Goal: Transaction & Acquisition: Purchase product/service

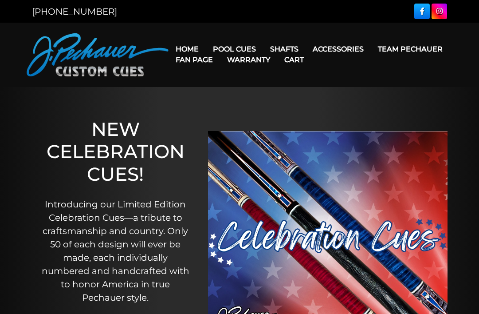
click at [227, 93] on link "Pro Series (R) – NEW" at bounding box center [261, 87] width 109 height 12
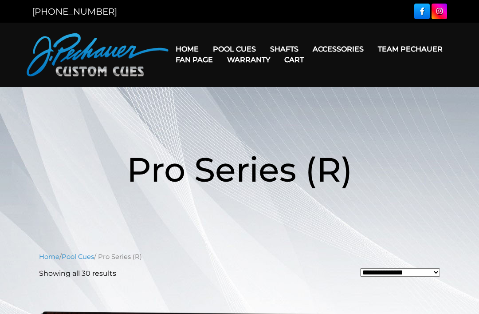
click at [225, 80] on link "JP Series (T) – NEW" at bounding box center [261, 74] width 109 height 12
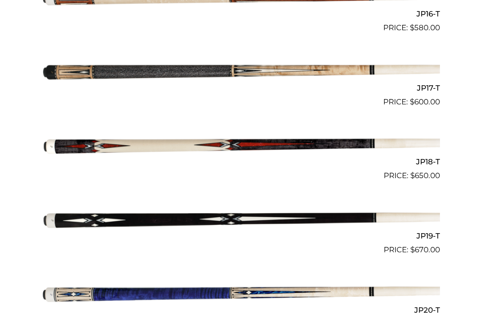
scroll to position [1434, 0]
click at [422, 171] on bdi "$ 650.00" at bounding box center [425, 175] width 30 height 9
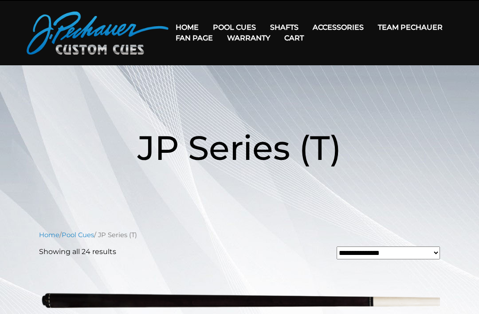
scroll to position [0, 0]
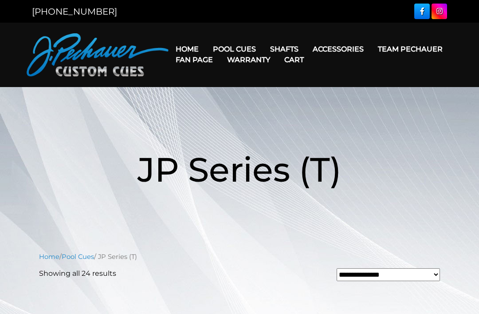
click at [371, 52] on link "Team Pechauer" at bounding box center [410, 49] width 79 height 23
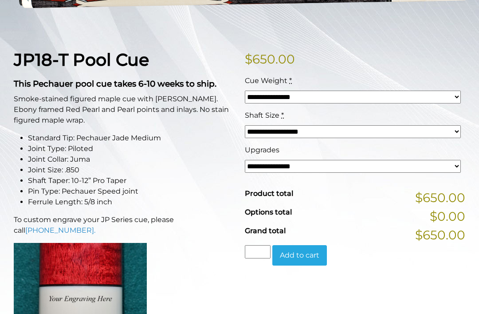
scroll to position [174, 0]
click at [458, 164] on select "**********" at bounding box center [353, 166] width 216 height 13
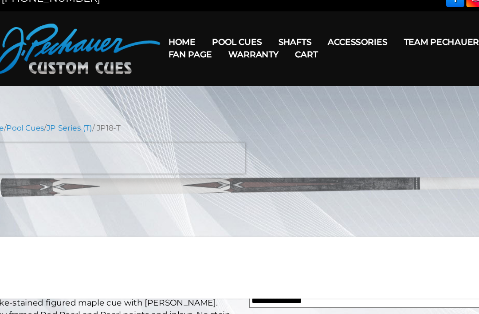
scroll to position [12, 0]
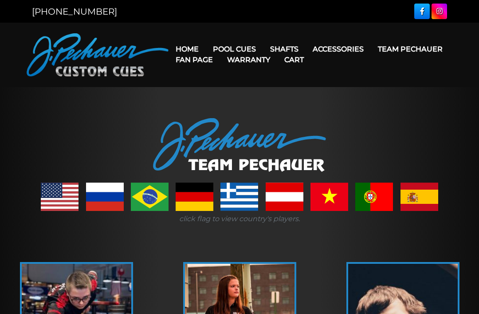
click at [181, 45] on link "Home" at bounding box center [187, 49] width 37 height 23
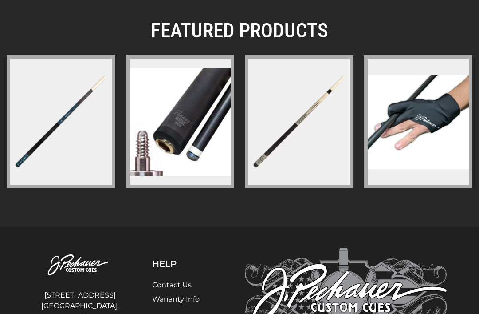
scroll to position [1431, 0]
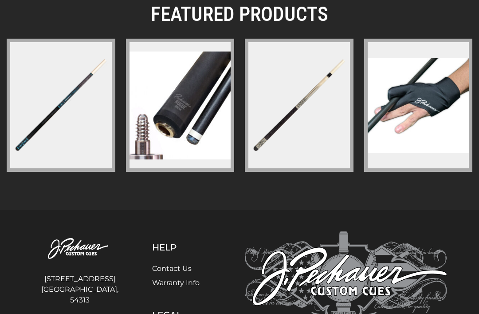
click at [279, 114] on img at bounding box center [299, 105] width 105 height 105
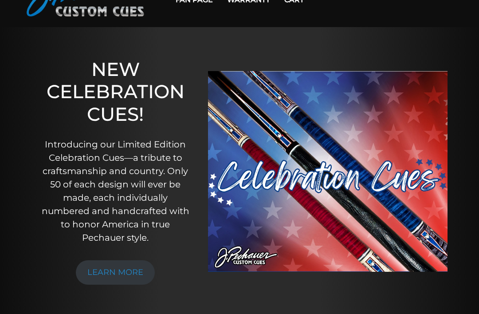
scroll to position [0, 0]
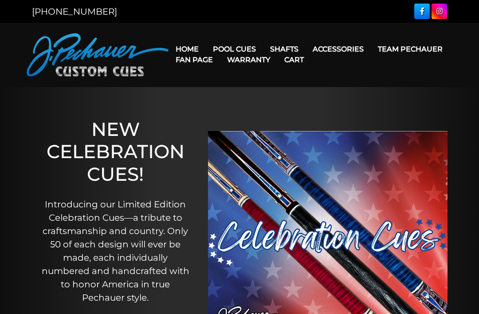
click at [221, 77] on link "JP Series (T) – NEW" at bounding box center [261, 74] width 109 height 12
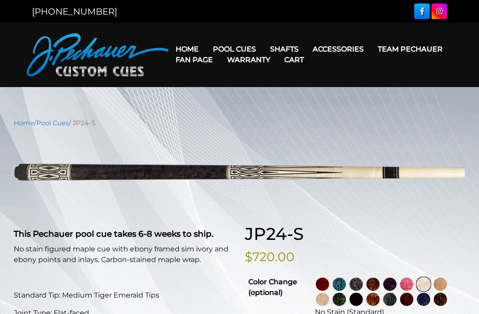
select select "********"
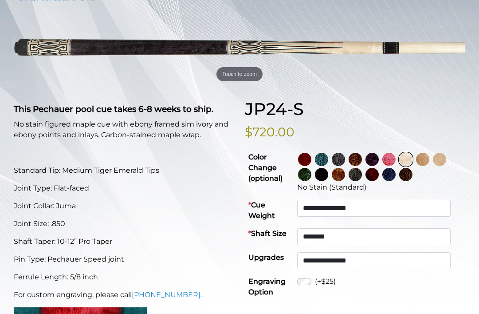
scroll to position [123, 0]
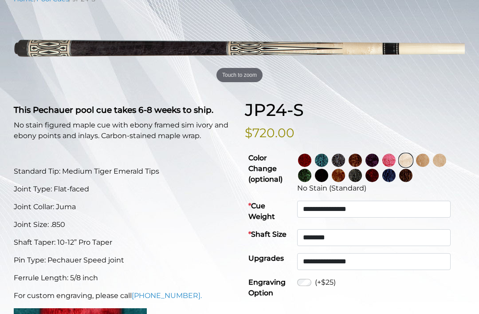
click at [379, 158] on img at bounding box center [372, 160] width 13 height 13
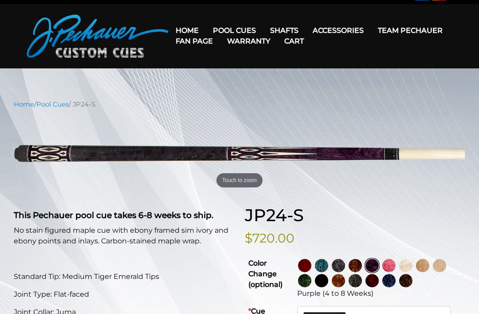
scroll to position [17, 0]
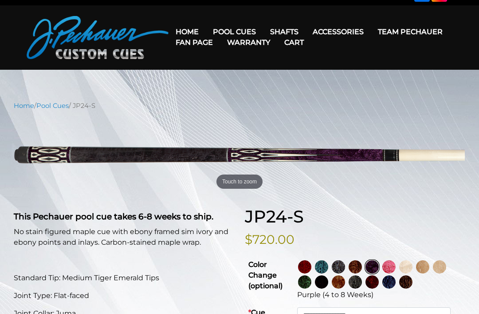
click at [431, 241] on p "$720.00" at bounding box center [355, 239] width 220 height 19
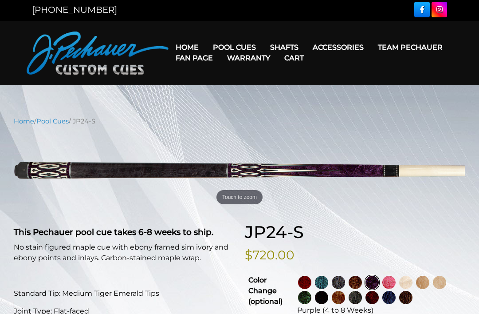
scroll to position [0, 0]
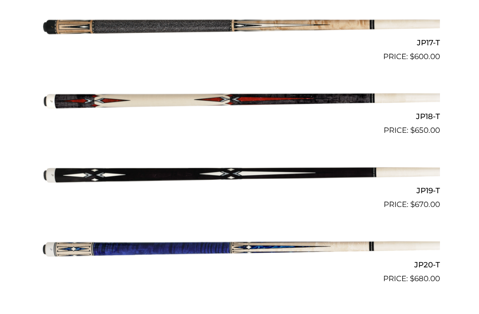
scroll to position [1479, 0]
click at [85, 98] on img at bounding box center [239, 100] width 401 height 67
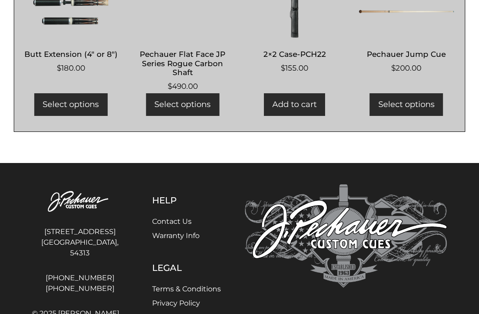
scroll to position [756, 0]
click at [66, 116] on link "Select options" at bounding box center [70, 104] width 73 height 23
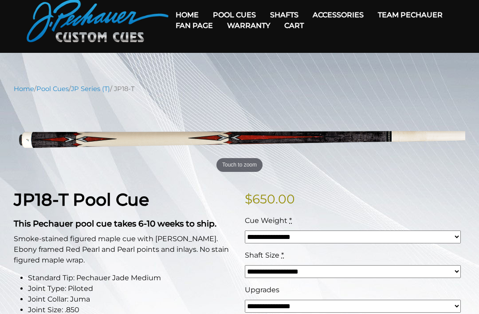
scroll to position [35, 0]
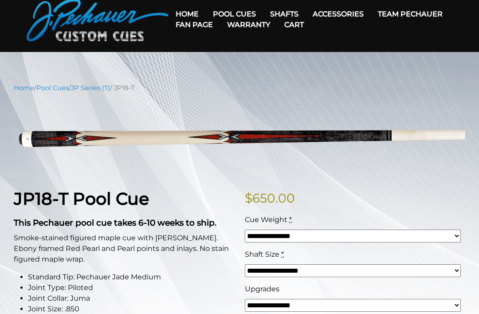
click at [99, 91] on link "JP Series (T)" at bounding box center [90, 88] width 39 height 8
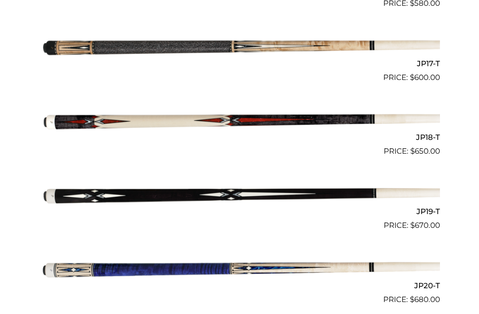
scroll to position [1457, 0]
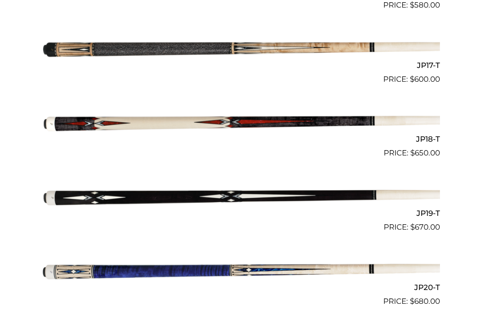
click at [89, 115] on img at bounding box center [239, 122] width 401 height 67
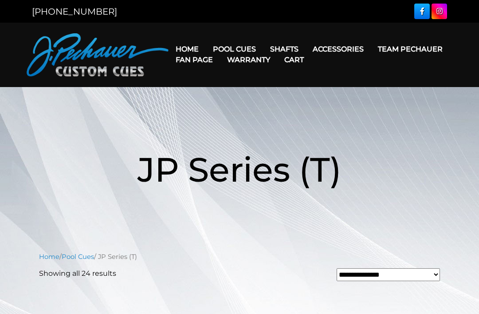
click at [223, 79] on link "JP Series (T) – NEW" at bounding box center [261, 74] width 109 height 12
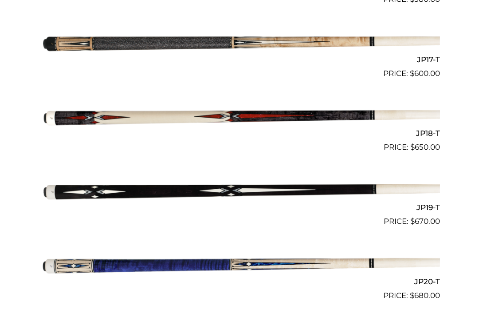
scroll to position [1481, 0]
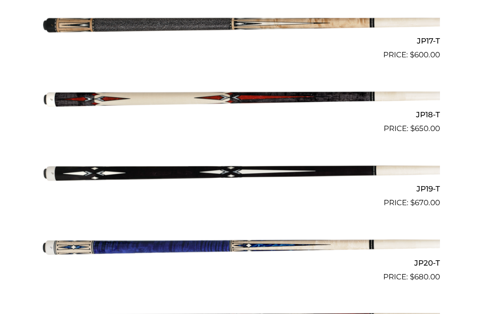
click at [100, 93] on img at bounding box center [239, 97] width 401 height 67
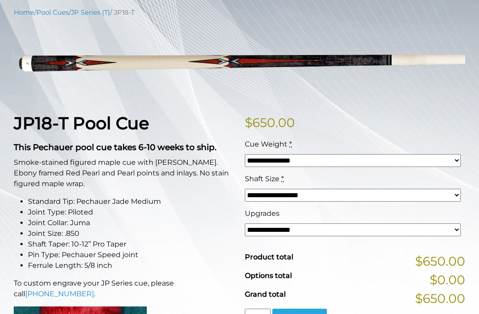
scroll to position [111, 0]
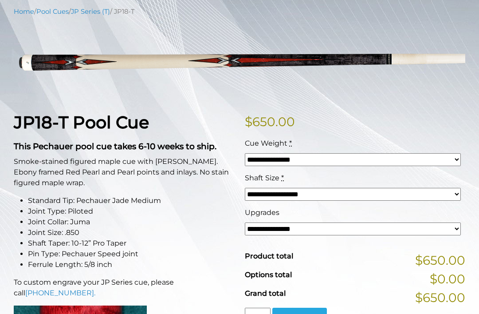
click at [55, 146] on strong "This Pechauer pool cue takes 6-10 weeks to ship." at bounding box center [115, 146] width 203 height 10
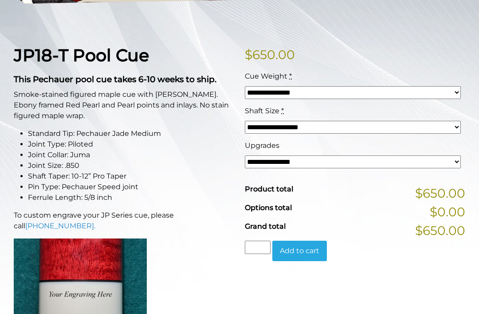
scroll to position [178, 0]
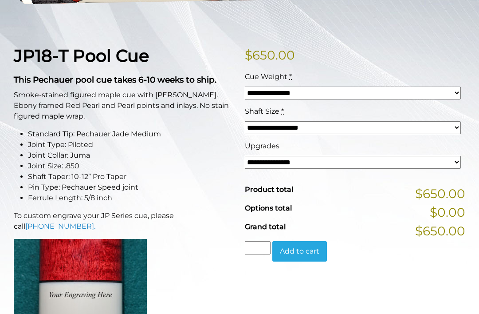
click at [58, 115] on p "Smoke-stained figured maple cue with sim. Ebony framed Red Pearl and Pearl poin…" at bounding box center [124, 106] width 220 height 32
click at [454, 165] on select "**********" at bounding box center [353, 162] width 216 height 13
select select "*****"
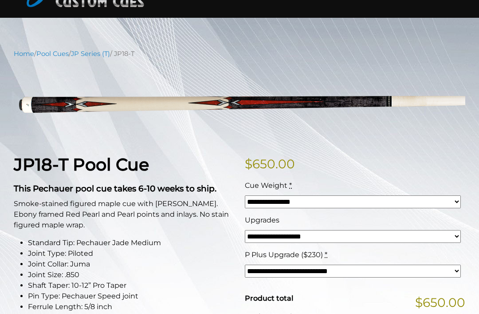
scroll to position [68, 0]
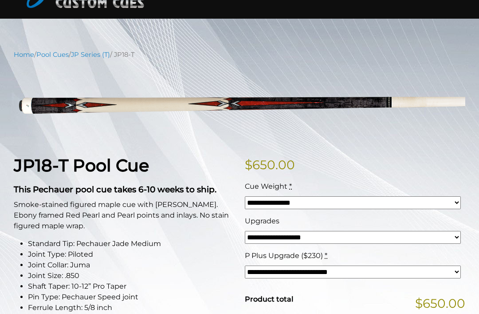
click at [130, 58] on nav "Home / Pool Cues / JP Series (T) / JP18-T" at bounding box center [240, 55] width 452 height 10
click at [42, 53] on link "Pool Cues" at bounding box center [52, 55] width 32 height 8
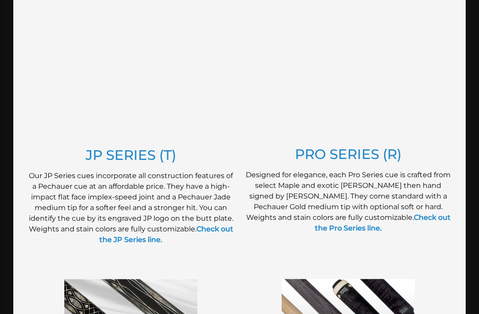
scroll to position [487, 0]
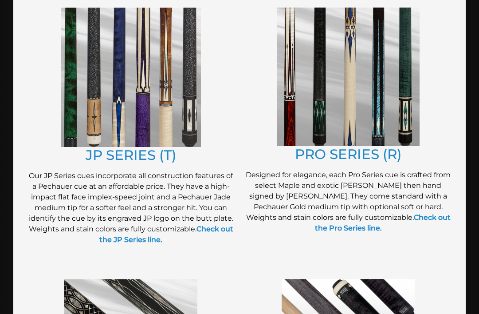
click at [117, 240] on strong "Check out the JP Series line." at bounding box center [166, 233] width 134 height 19
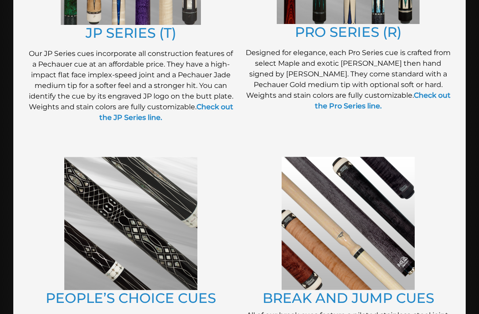
scroll to position [613, 0]
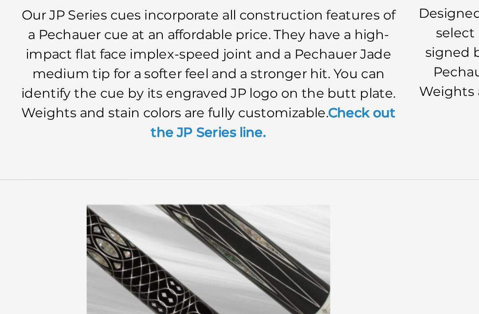
click at [244, 147] on div "BREAK AND JUMP CUES All of our break cues feature a piloted stainless-steel joi…" at bounding box center [348, 284] width 217 height 275
click at [200, 98] on strong "Check out the JP Series line." at bounding box center [166, 107] width 134 height 19
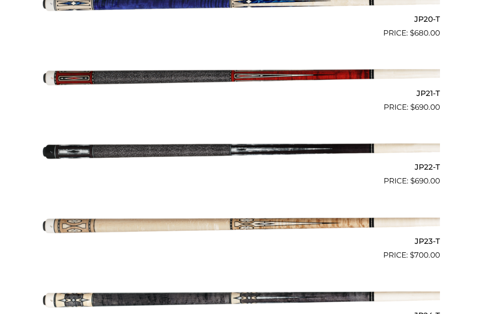
scroll to position [1718, 0]
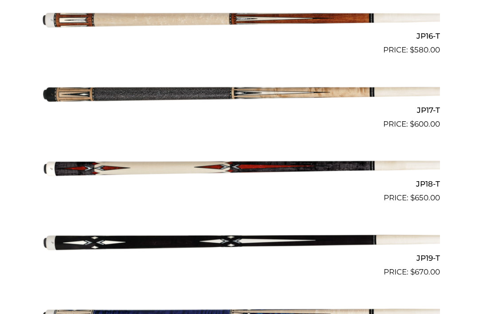
scroll to position [1411, 0]
click at [101, 159] on img at bounding box center [239, 167] width 401 height 67
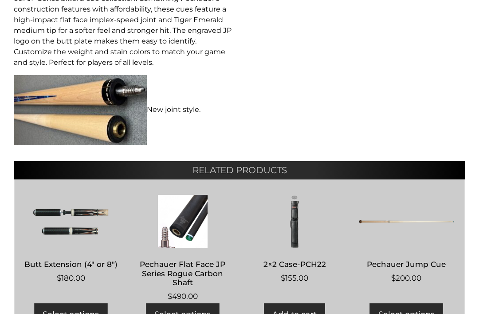
scroll to position [547, 0]
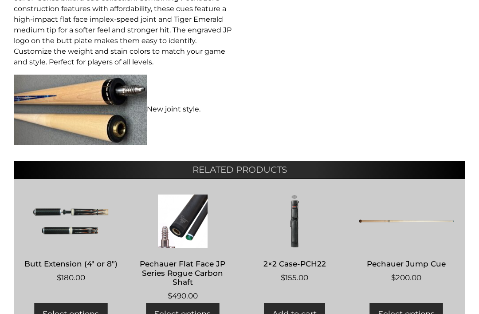
click at [445, 244] on img at bounding box center [406, 220] width 95 height 53
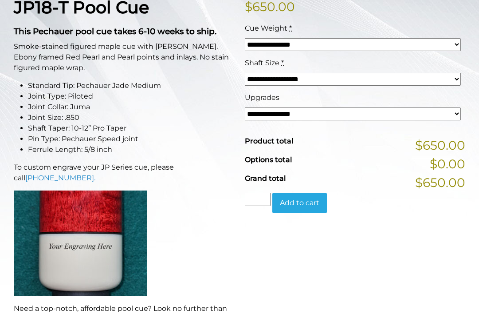
scroll to position [217, 0]
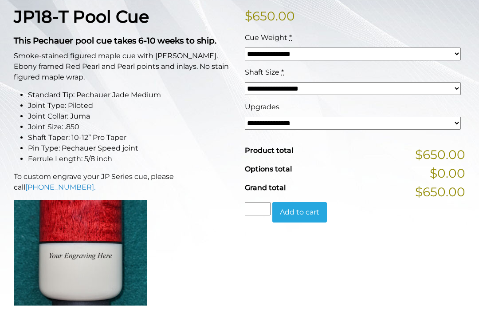
click at [457, 121] on select "**********" at bounding box center [353, 123] width 216 height 13
click at [455, 90] on select "**********" at bounding box center [353, 88] width 216 height 13
click at [458, 51] on select "**********" at bounding box center [353, 53] width 216 height 13
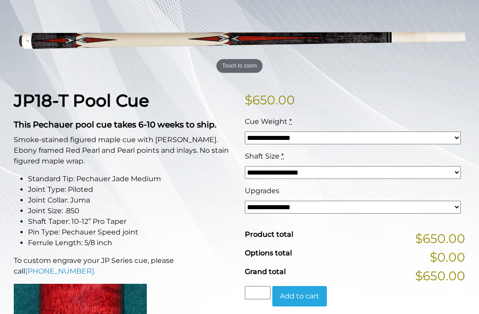
scroll to position [132, 0]
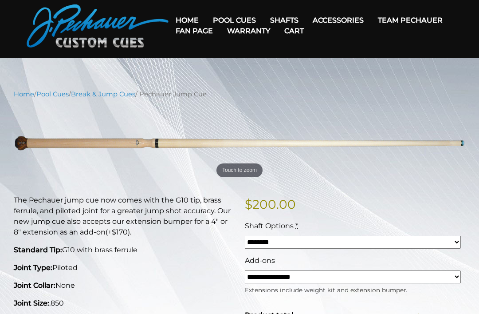
scroll to position [21, 0]
